Goal: Task Accomplishment & Management: Manage account settings

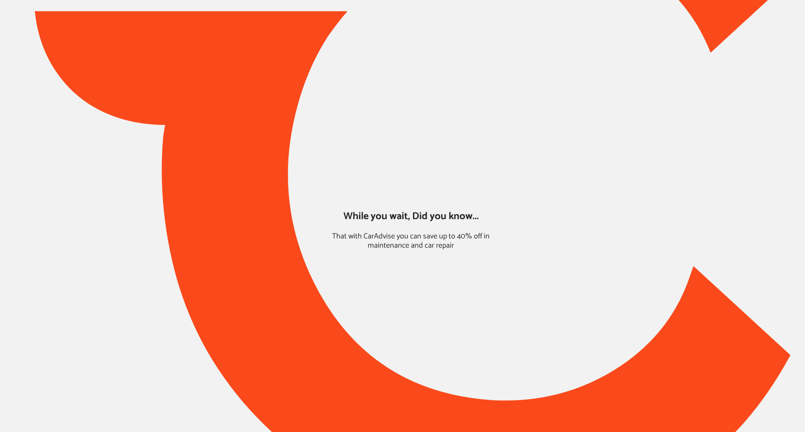
type input "*****"
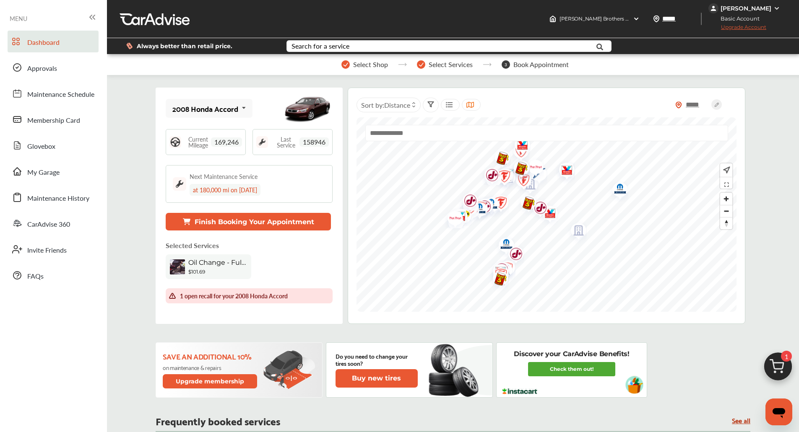
click at [747, 10] on div "[PERSON_NAME]" at bounding box center [745, 9] width 51 height 8
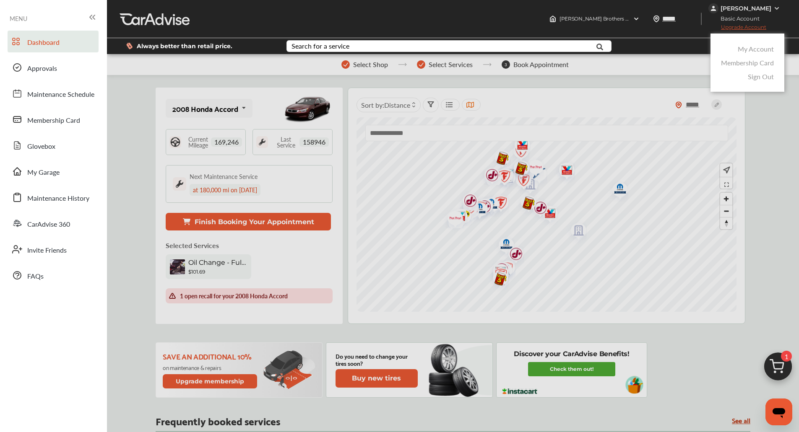
click at [742, 46] on link "My Account" at bounding box center [755, 49] width 36 height 10
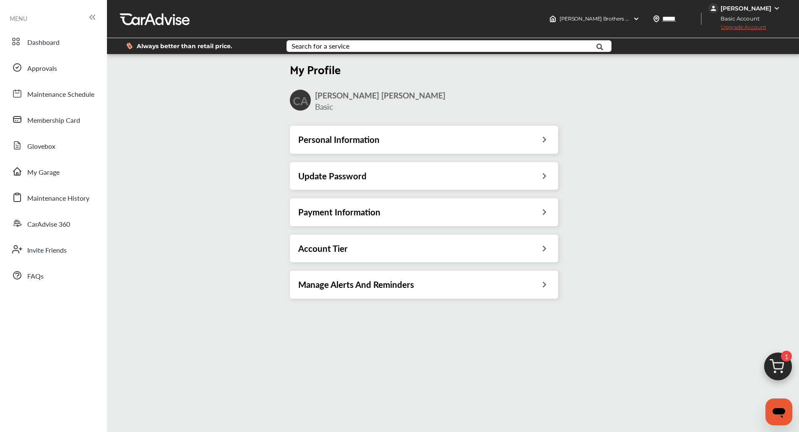
click at [415, 251] on div "Account Tier" at bounding box center [424, 248] width 252 height 11
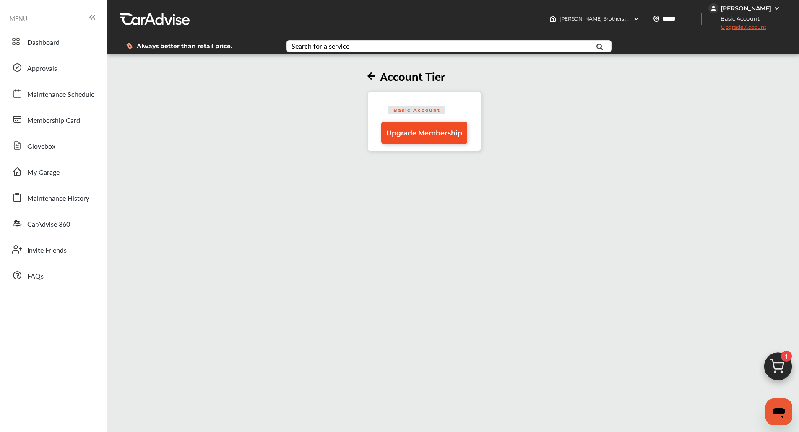
click at [426, 133] on span "Upgrade Membership" at bounding box center [424, 133] width 76 height 8
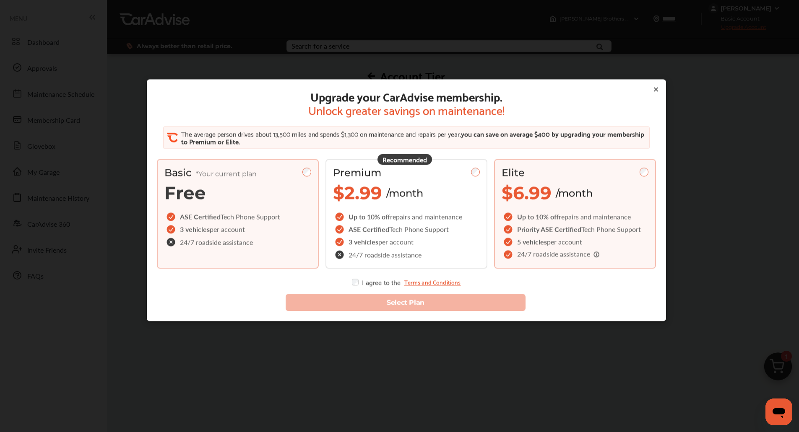
click at [524, 209] on div "Elite $6.99 /month Up to 10% off repairs and maintenance Priority ASE Certified…" at bounding box center [575, 214] width 162 height 110
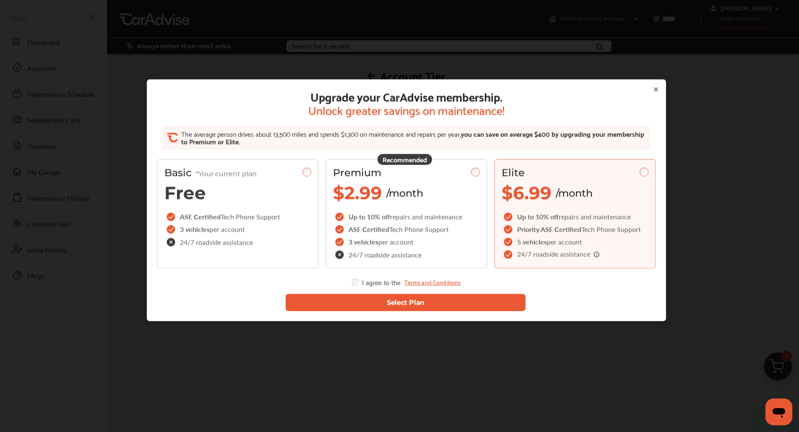
click at [370, 304] on button "Select Plan" at bounding box center [406, 302] width 240 height 17
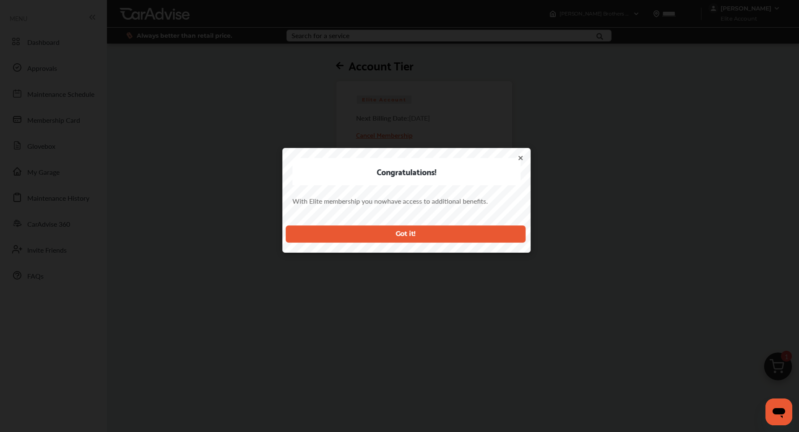
click at [426, 236] on button "Got it!" at bounding box center [406, 234] width 240 height 17
